Goal: Information Seeking & Learning: Learn about a topic

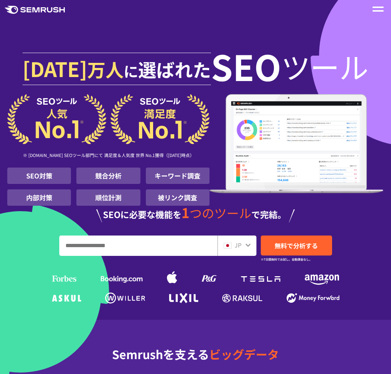
click at [158, 247] on input "URL、キーワードを入力してください" at bounding box center [139, 246] width 158 height 20
click at [143, 248] on input "URL、キーワードを入力してください" at bounding box center [139, 246] width 158 height 20
paste input "**********"
type input "**********"
click at [235, 247] on span "JP" at bounding box center [238, 245] width 7 height 9
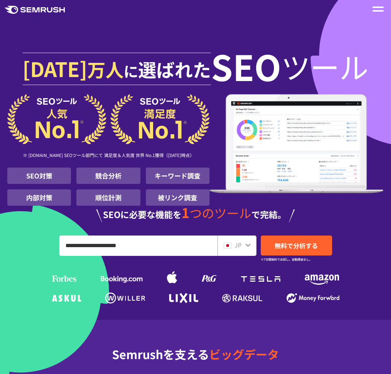
click at [249, 246] on icon at bounding box center [248, 245] width 5 height 3
click at [247, 246] on icon at bounding box center [248, 245] width 5 height 3
click at [238, 247] on span "JP" at bounding box center [238, 245] width 7 height 9
drag, startPoint x: 224, startPoint y: 249, endPoint x: 241, endPoint y: 246, distance: 17.4
click at [224, 248] on span at bounding box center [228, 245] width 8 height 9
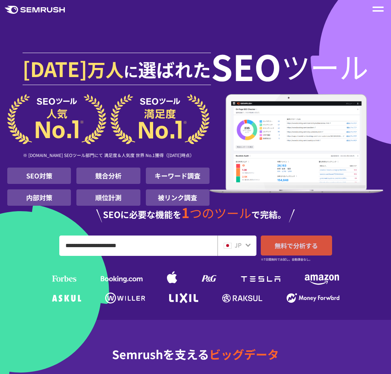
click at [295, 249] on span "無料で分析する" at bounding box center [296, 245] width 43 height 9
